Goal: Task Accomplishment & Management: Use online tool/utility

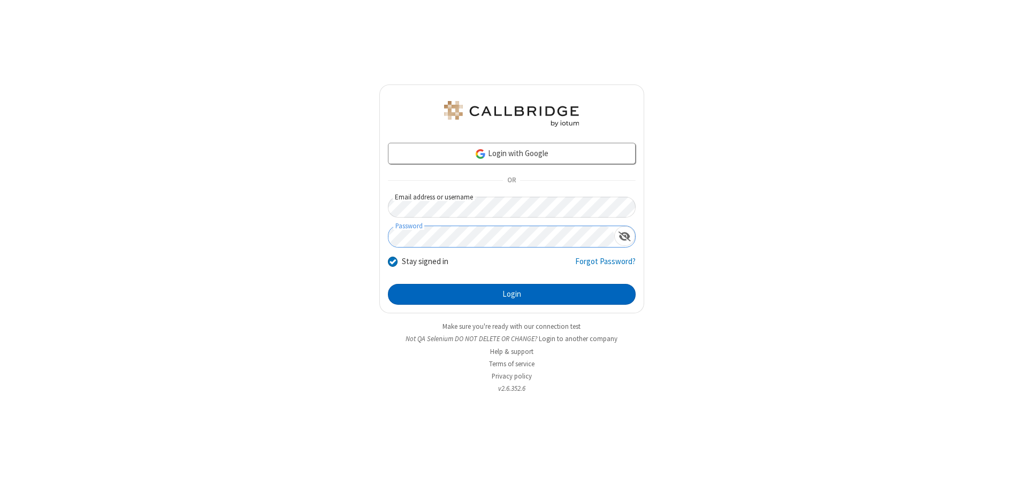
click at [511, 294] on button "Login" at bounding box center [512, 294] width 248 height 21
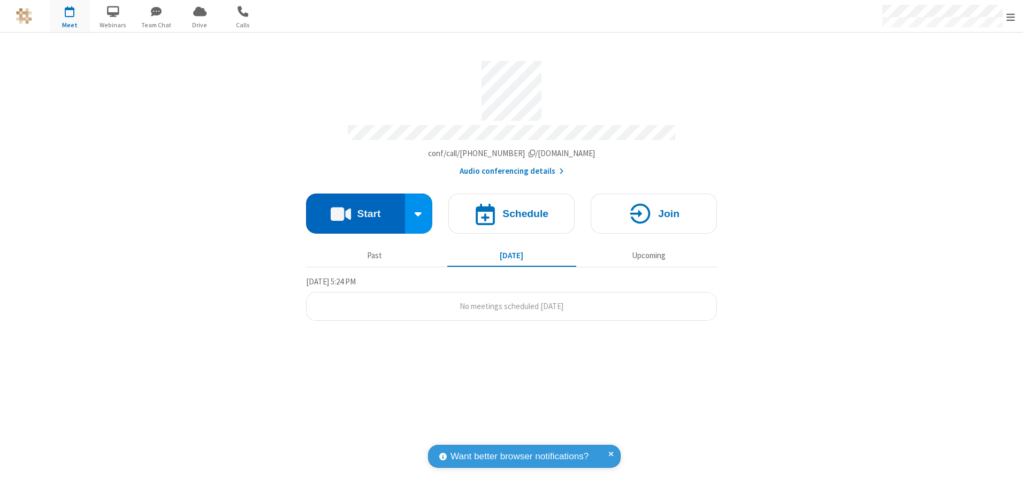
click at [355, 210] on button "Start" at bounding box center [355, 214] width 99 height 40
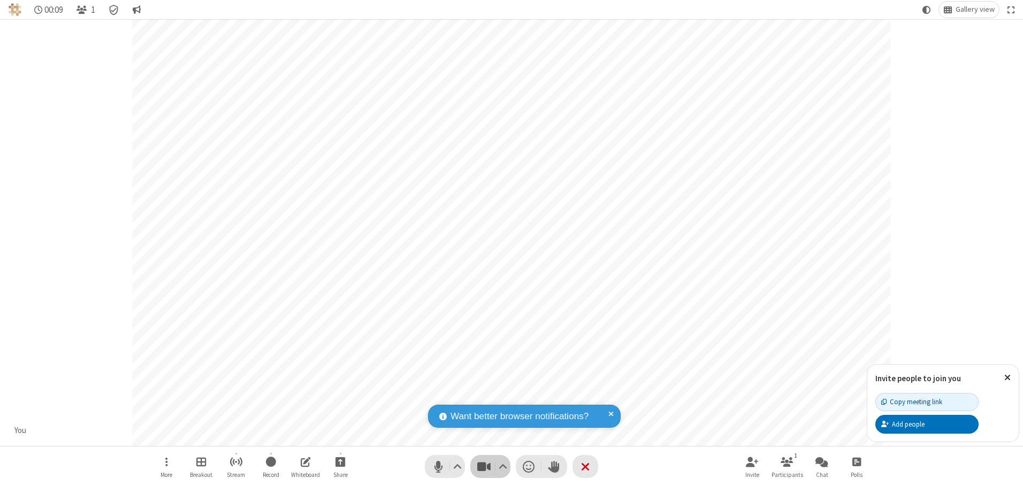
click at [484, 466] on span "Stop video (Alt+V)" at bounding box center [484, 467] width 16 height 16
click at [484, 466] on span "Start video (Alt+V)" at bounding box center [484, 467] width 16 height 16
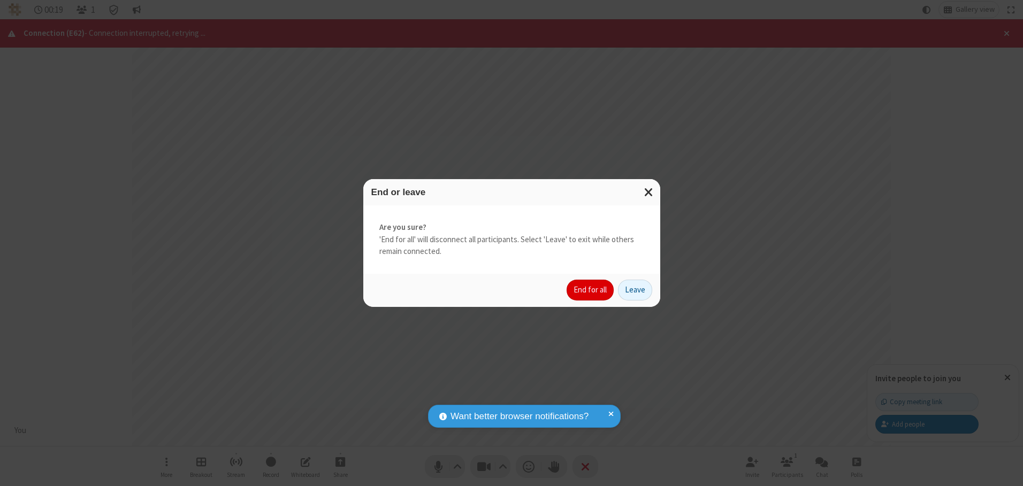
click at [591, 290] on button "End for all" at bounding box center [589, 290] width 47 height 21
